Goal: Information Seeking & Learning: Learn about a topic

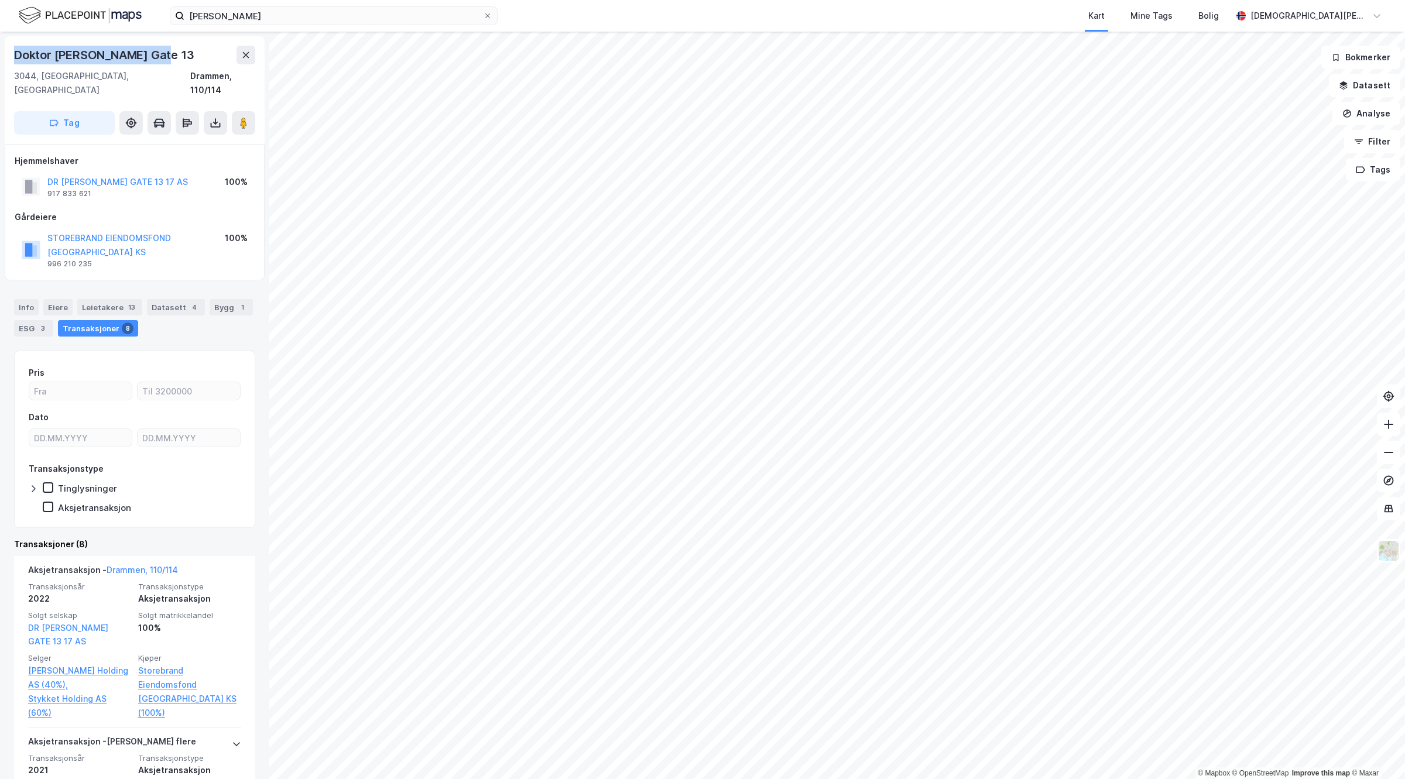
drag, startPoint x: 174, startPoint y: 52, endPoint x: 0, endPoint y: 51, distance: 174.4
click at [0, 51] on div "Doktor Hansteins Gate 13 3044, Drammen, Buskerud Drammen, 110/114 Tag Hjemmelsh…" at bounding box center [134, 405] width 269 height 747
copy div "Doktor Hansteins Gate 13"
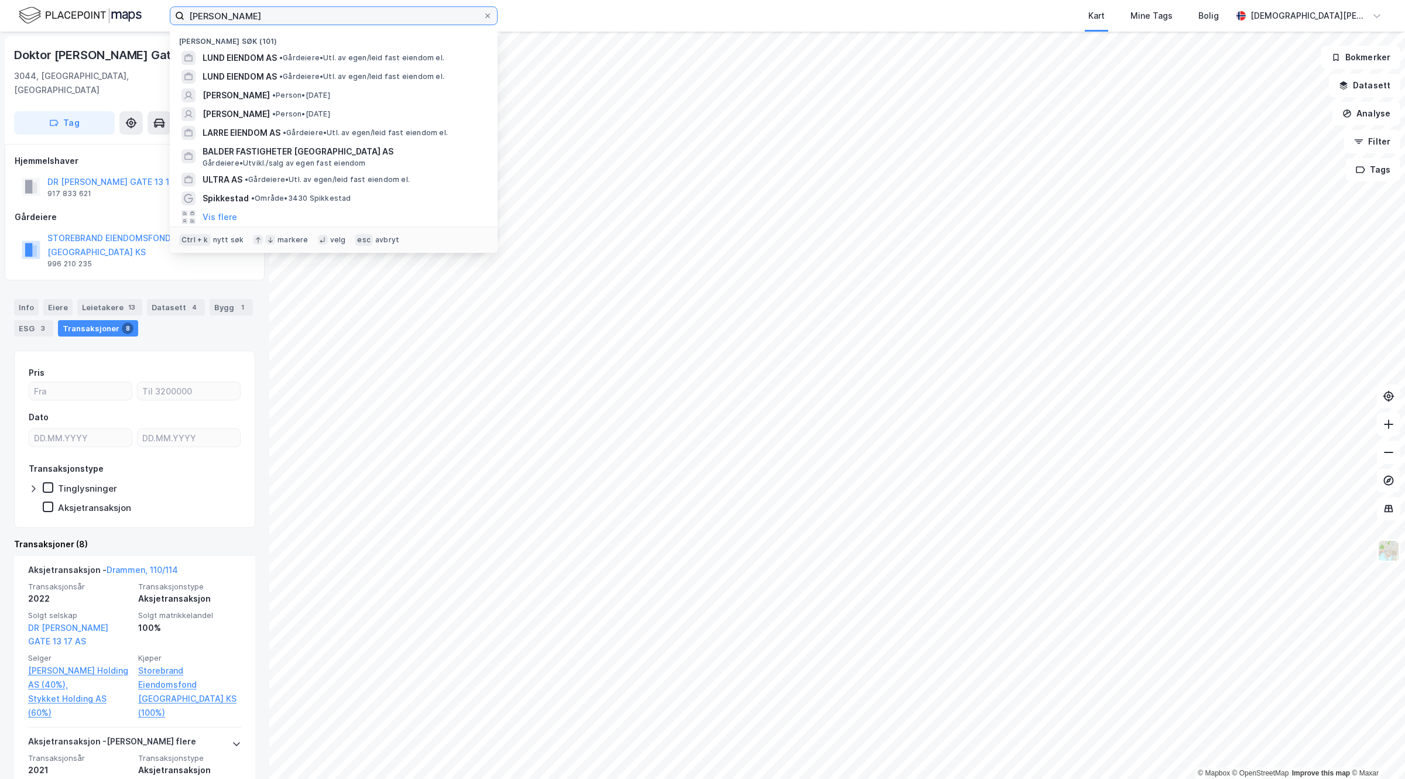
drag, startPoint x: 290, startPoint y: 18, endPoint x: 9, endPoint y: 9, distance: 281.1
click at [9, 9] on div "bjarki reyr Nylige søk (101) LUND EIENDOM AS • Gårdeiere • Utl. av egen/leid fa…" at bounding box center [702, 16] width 1405 height 32
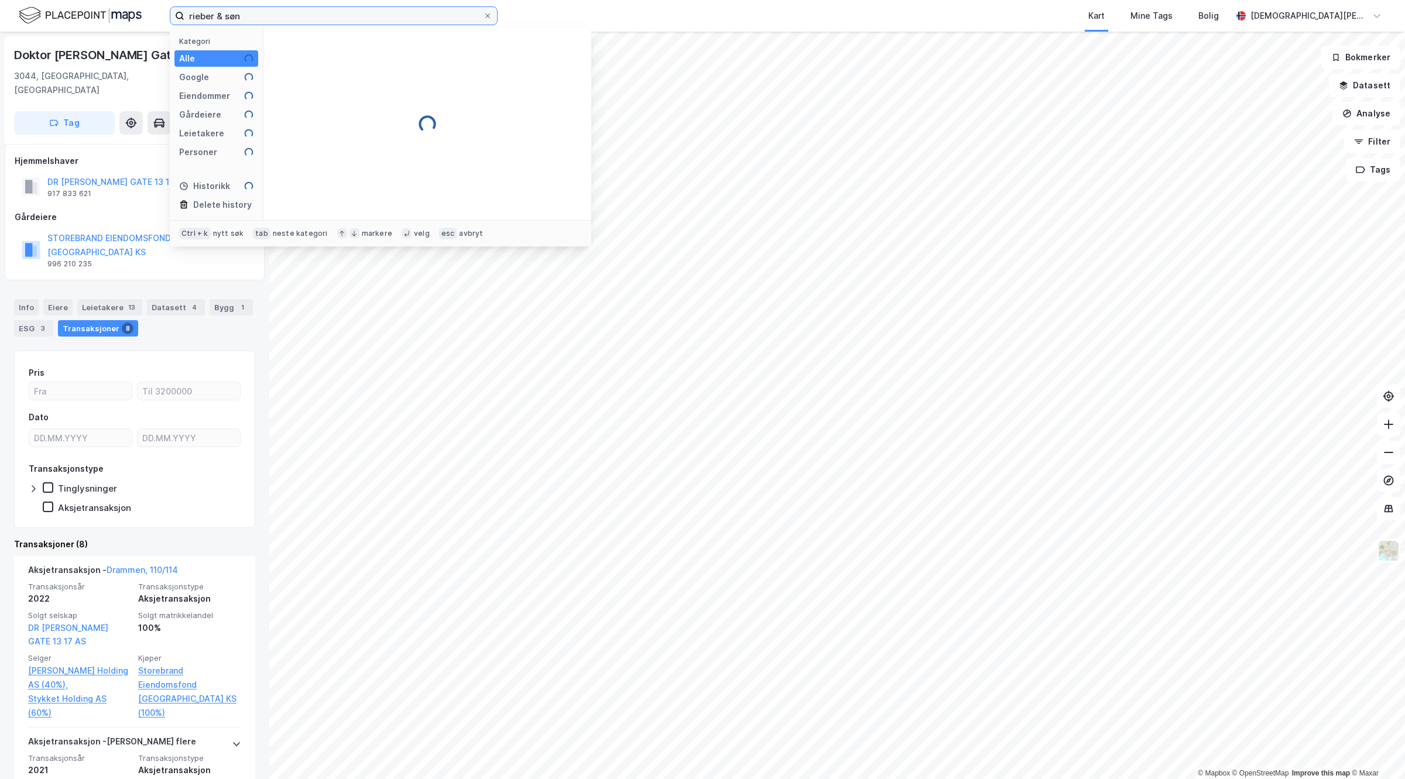
drag, startPoint x: 276, startPoint y: 13, endPoint x: 0, endPoint y: 19, distance: 276.3
click at [0, 19] on div "rieber & søn Kategori Alle Google Eiendommer Gårdeiere Leietakere Personer Hist…" at bounding box center [702, 16] width 1405 height 32
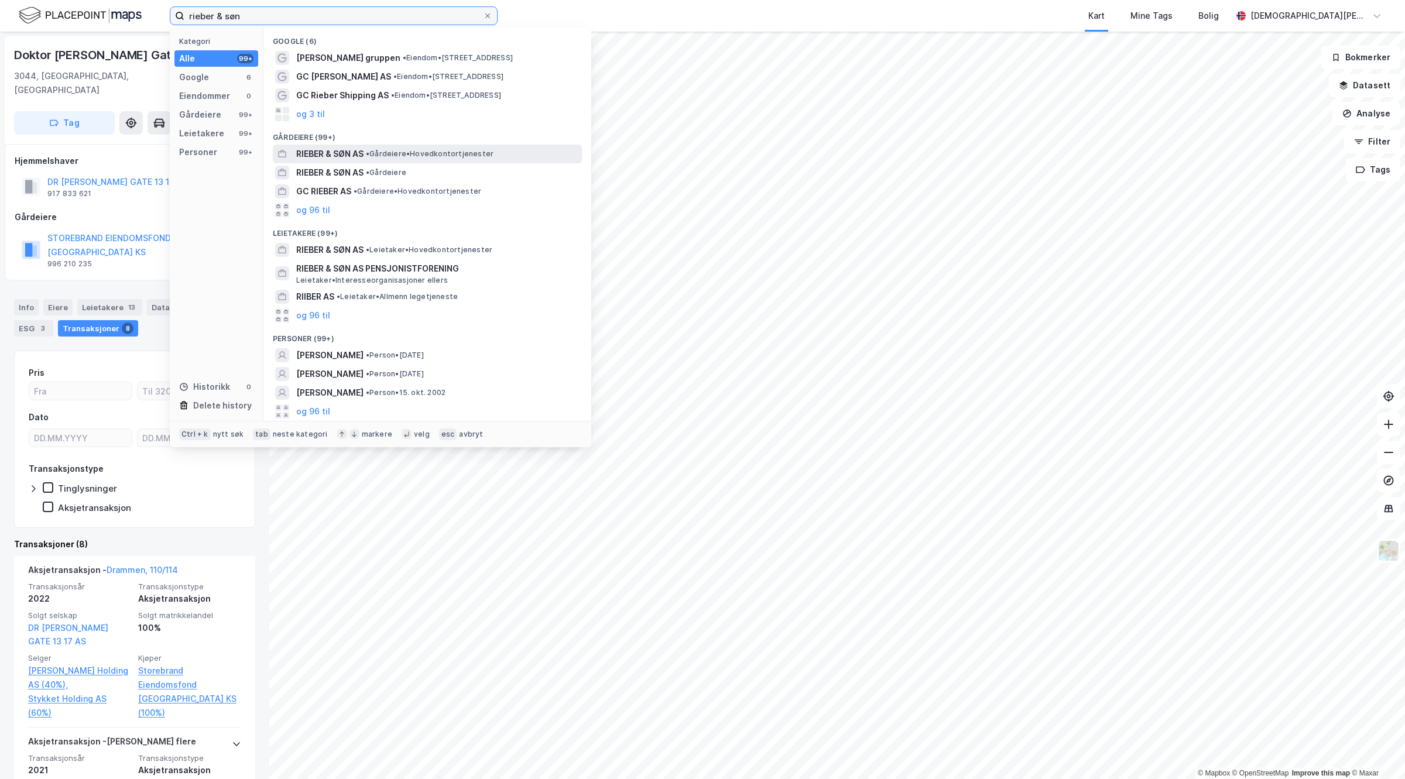
type input "rieber & søn"
click at [353, 149] on span "[PERSON_NAME] & SØN AS" at bounding box center [329, 154] width 67 height 14
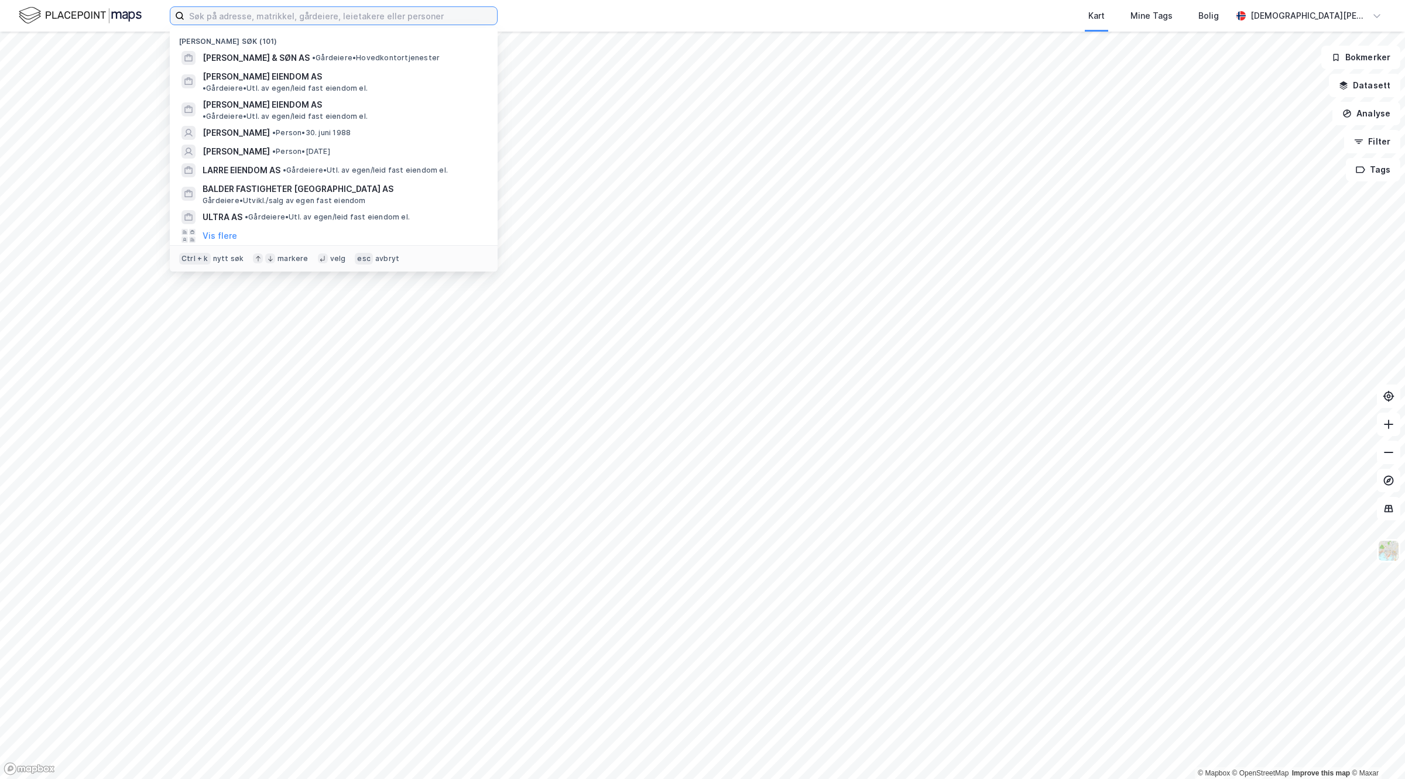
click at [348, 13] on input at bounding box center [340, 16] width 313 height 18
click at [364, 54] on span "• Gårdeiere • Hovedkontortjenester" at bounding box center [376, 57] width 128 height 9
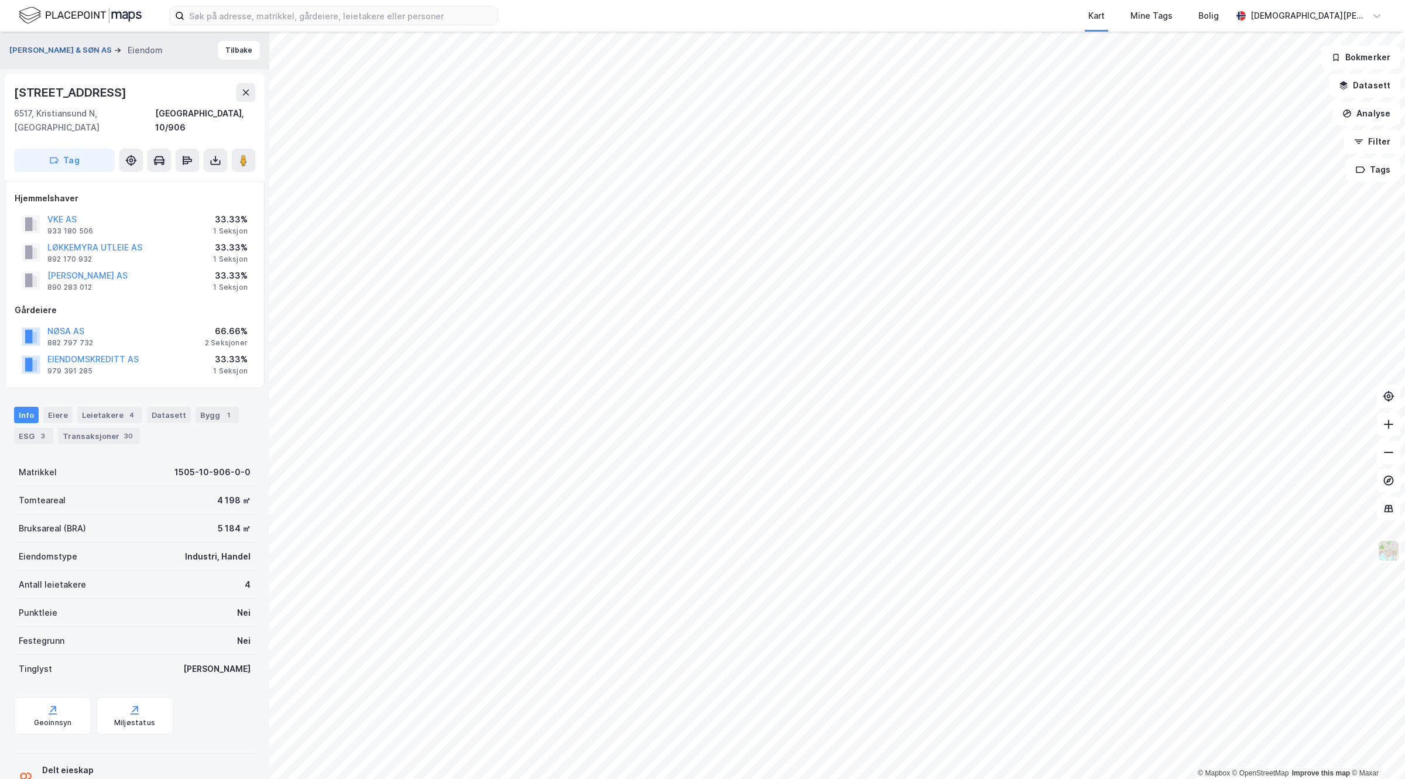
click at [56, 54] on button "[PERSON_NAME] & SØN AS" at bounding box center [61, 50] width 105 height 12
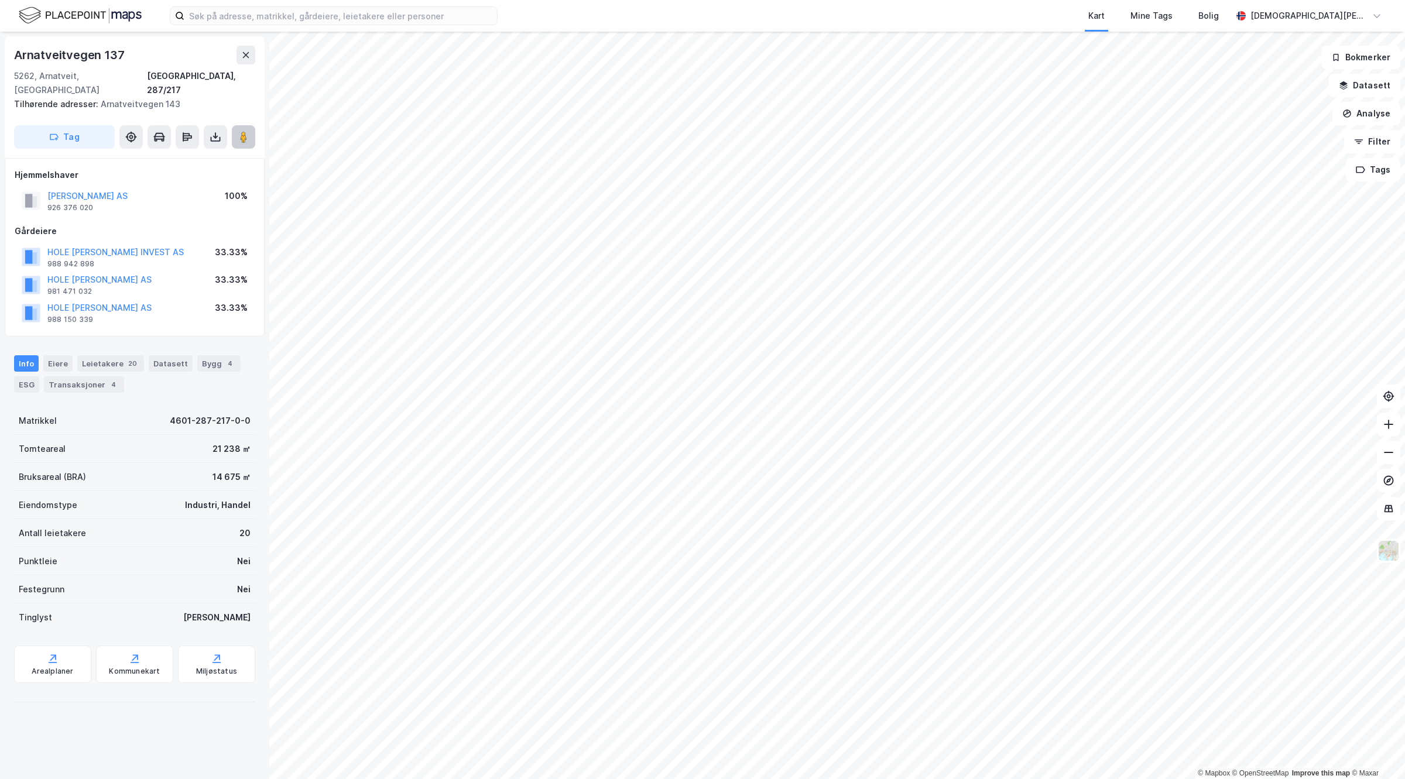
click at [247, 131] on icon at bounding box center [244, 137] width 12 height 12
click at [282, 15] on input at bounding box center [340, 16] width 313 height 18
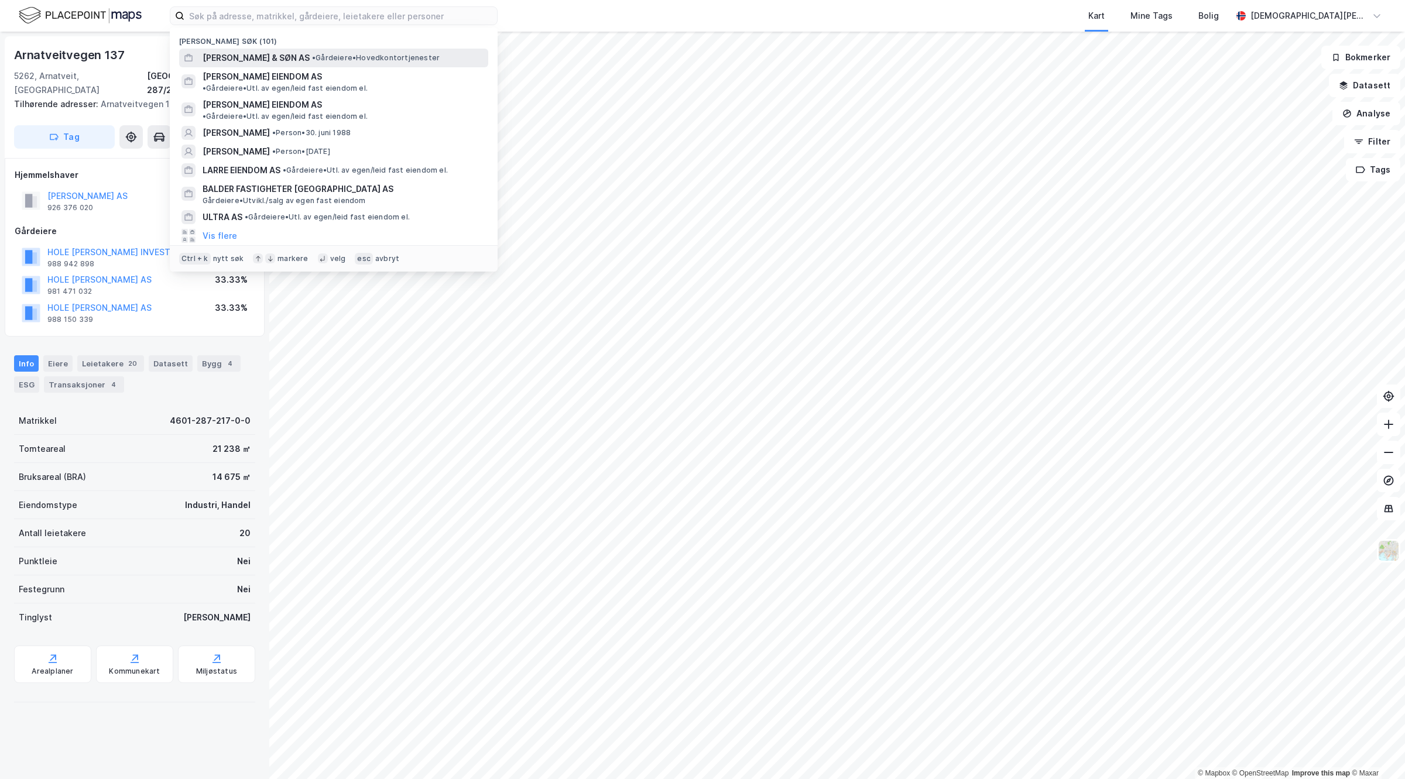
click at [312, 56] on span "•" at bounding box center [314, 57] width 4 height 9
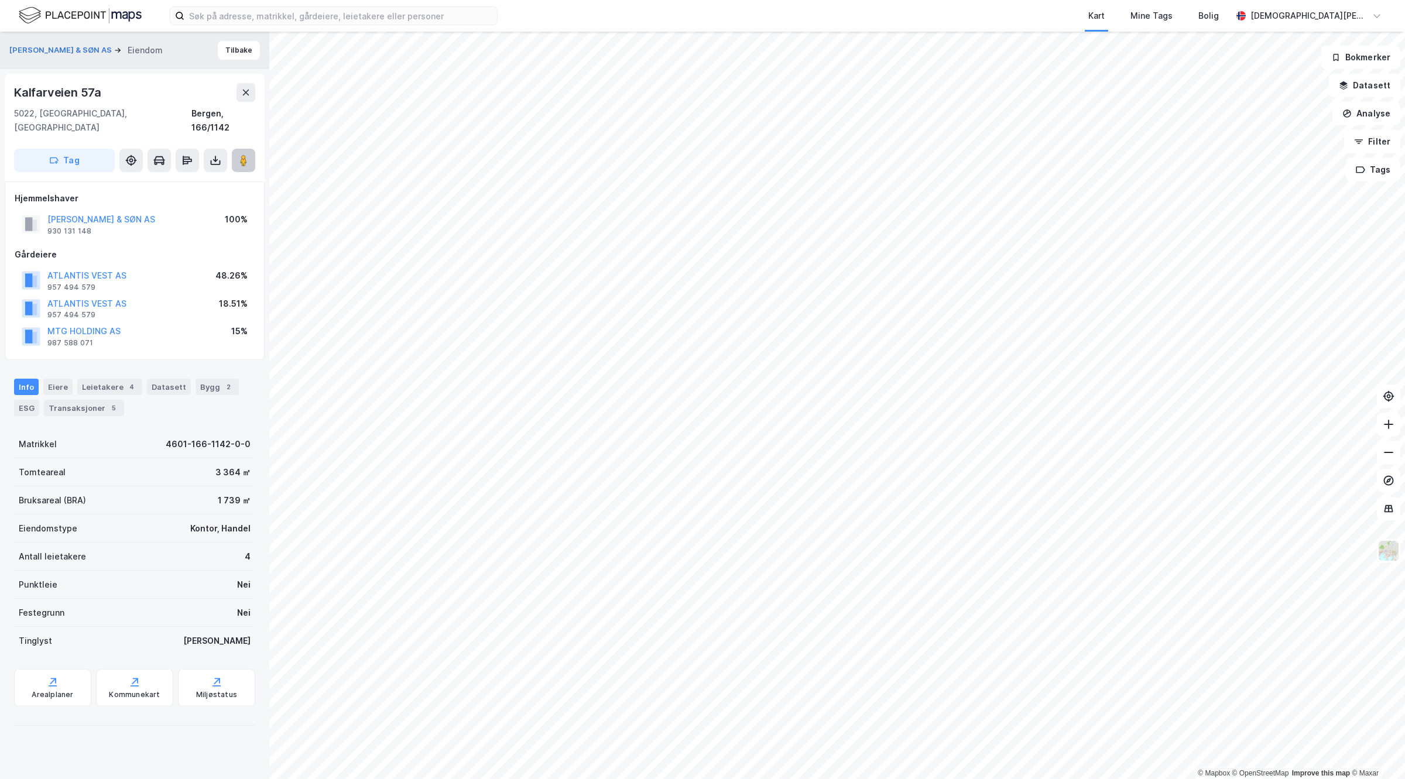
click at [241, 153] on button at bounding box center [243, 160] width 23 height 23
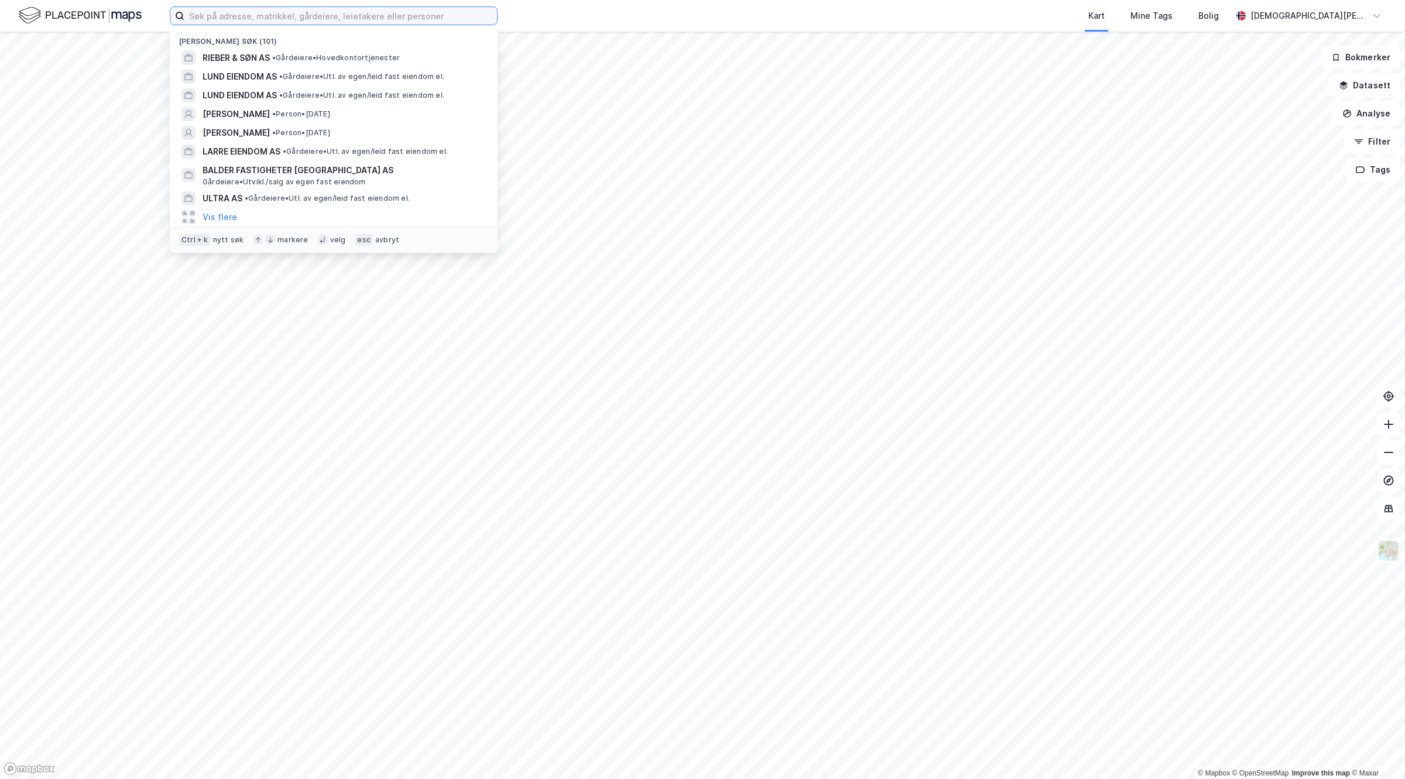
click at [314, 11] on input at bounding box center [340, 16] width 313 height 18
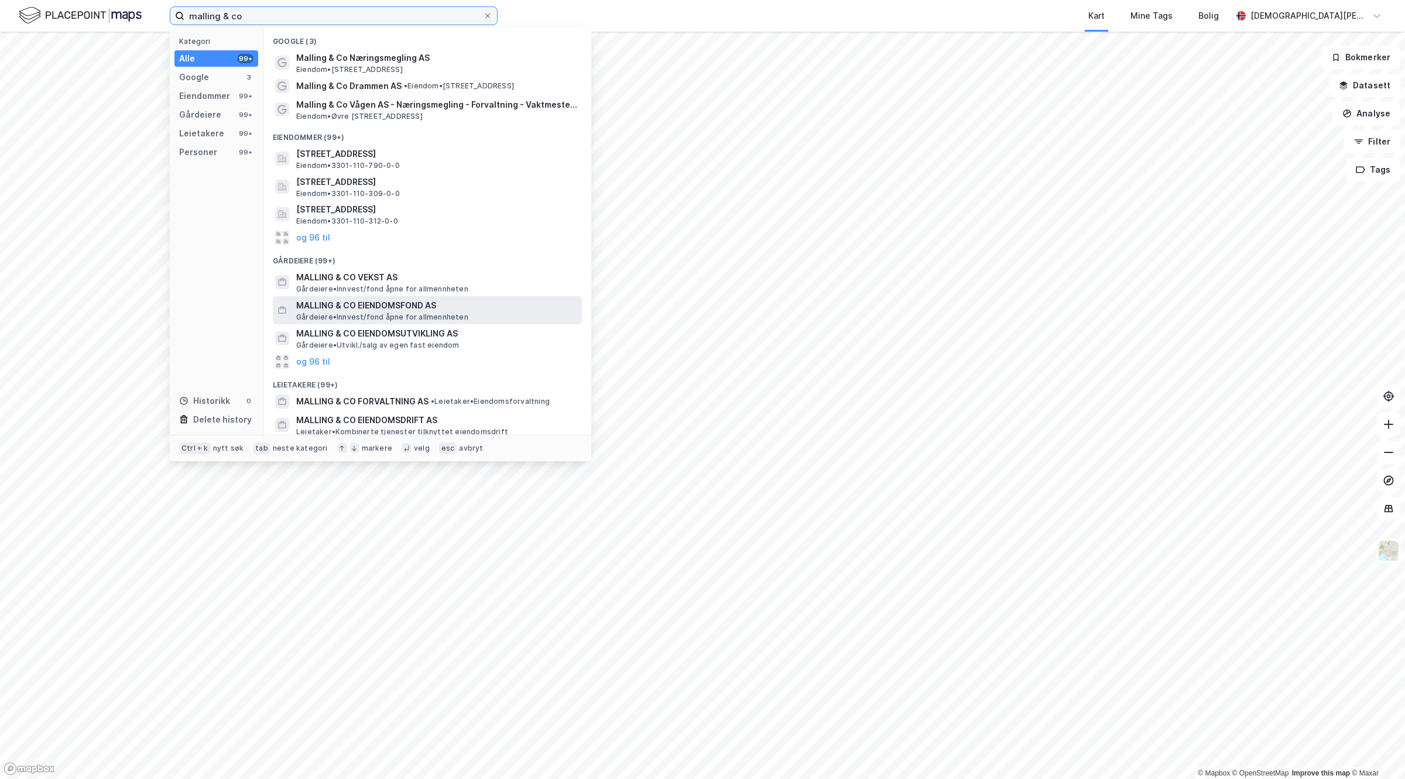
type input "malling & co"
click at [451, 298] on span "MALLING & CO EIENDOMSFOND AS" at bounding box center [436, 305] width 281 height 14
